Goal: Information Seeking & Learning: Learn about a topic

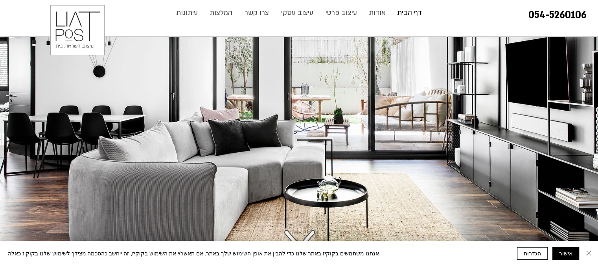
scroll to position [79, 0]
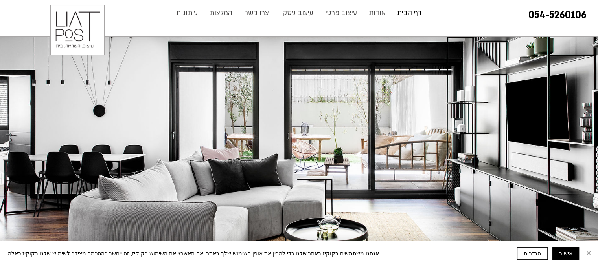
click at [594, 121] on img "main content" at bounding box center [299, 137] width 598 height 358
click at [6, 132] on img "main content" at bounding box center [299, 137] width 598 height 358
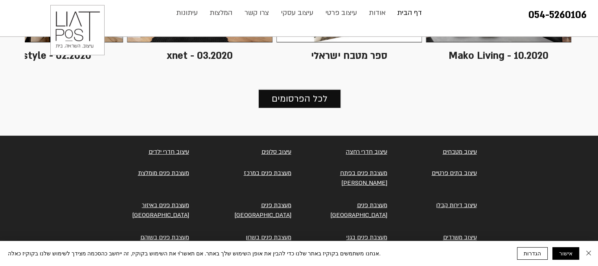
scroll to position [2458, 0]
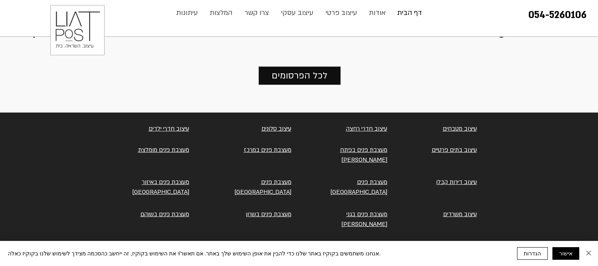
click at [272, 125] on link "עיצוב סלונים" at bounding box center [276, 129] width 30 height 8
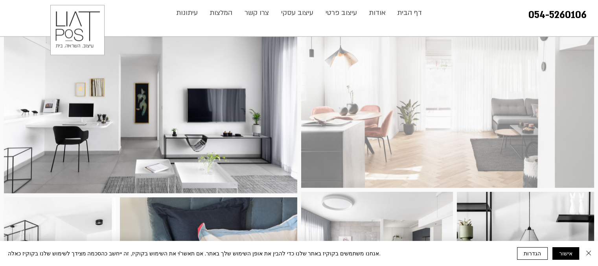
scroll to position [1532, 0]
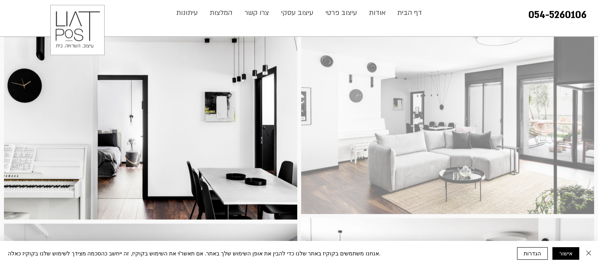
click at [500, 124] on div at bounding box center [447, 116] width 293 height 195
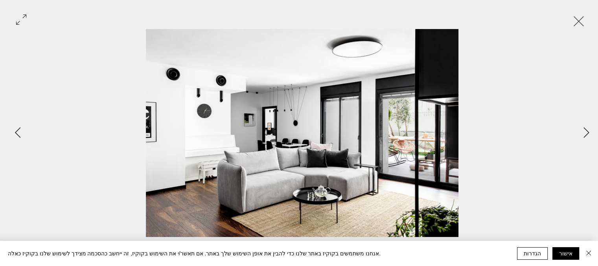
click at [569, 13] on div "Gallery item, detailed view" at bounding box center [299, 20] width 598 height 17
click at [589, 18] on div "Gallery item, detailed view" at bounding box center [299, 20] width 598 height 17
click at [581, 19] on button "Exit expand mode" at bounding box center [578, 20] width 15 height 17
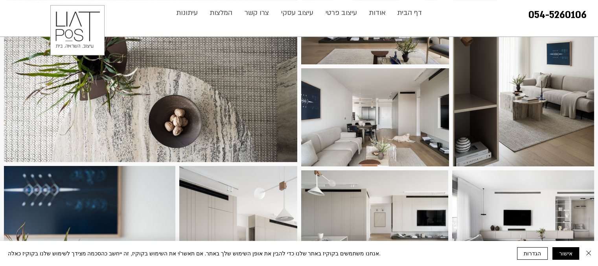
scroll to position [196, 0]
